Goal: Task Accomplishment & Management: Use online tool/utility

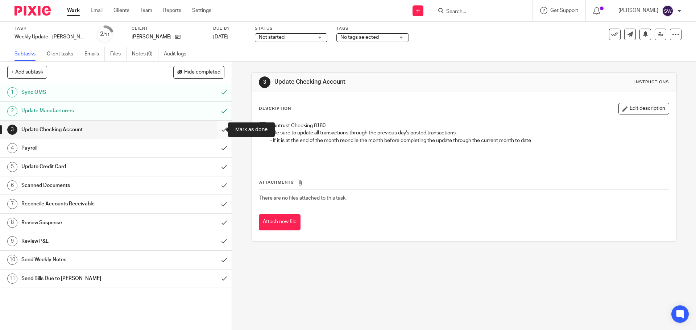
click at [220, 129] on input "submit" at bounding box center [116, 130] width 232 height 18
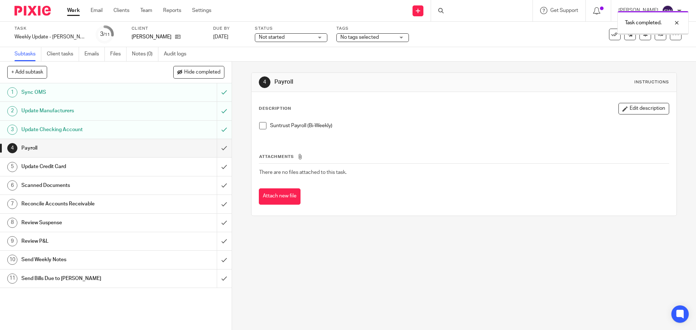
click at [218, 148] on input "submit" at bounding box center [116, 148] width 232 height 18
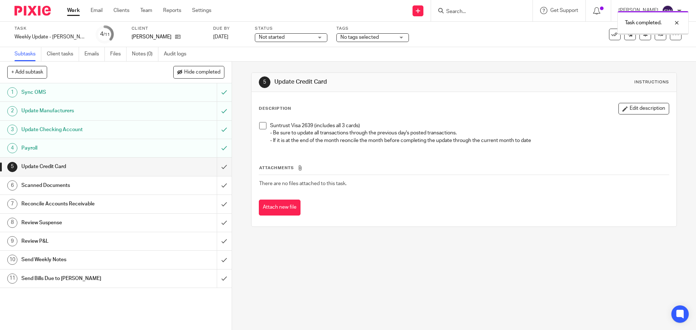
click at [214, 168] on input "submit" at bounding box center [116, 167] width 232 height 18
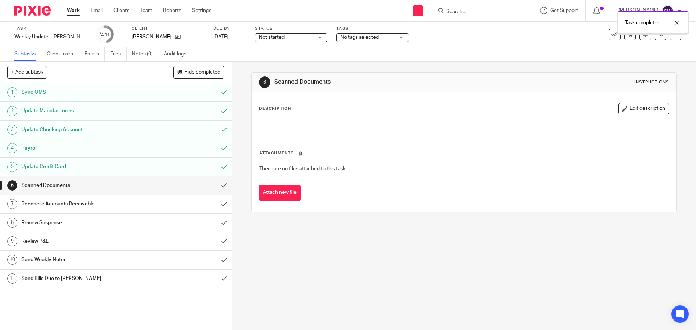
click at [215, 185] on input "submit" at bounding box center [116, 186] width 232 height 18
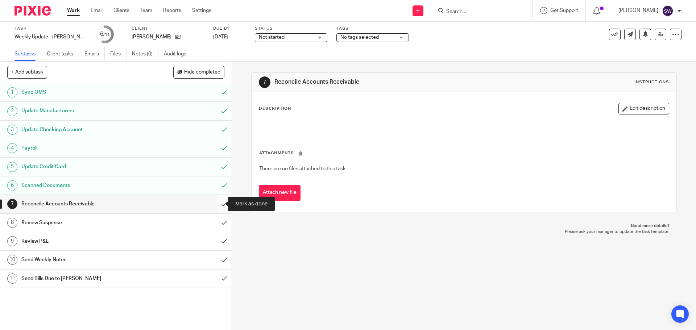
click at [221, 203] on input "submit" at bounding box center [116, 204] width 232 height 18
